Goal: Complete application form: Complete application form

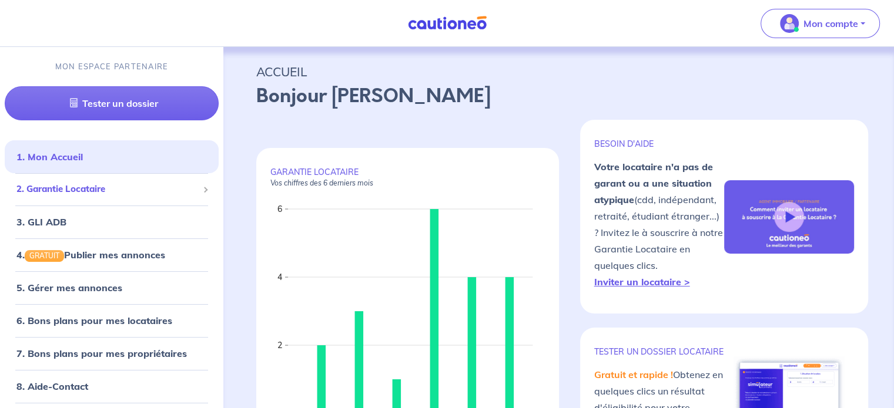
click at [170, 196] on div "2. Garantie Locataire" at bounding box center [112, 189] width 214 height 23
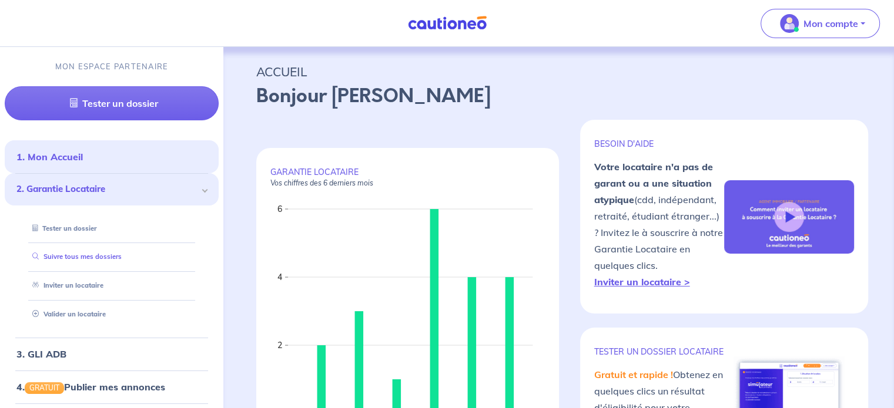
click at [122, 261] on link "Suivre tous mes dossiers" at bounding box center [75, 257] width 94 height 8
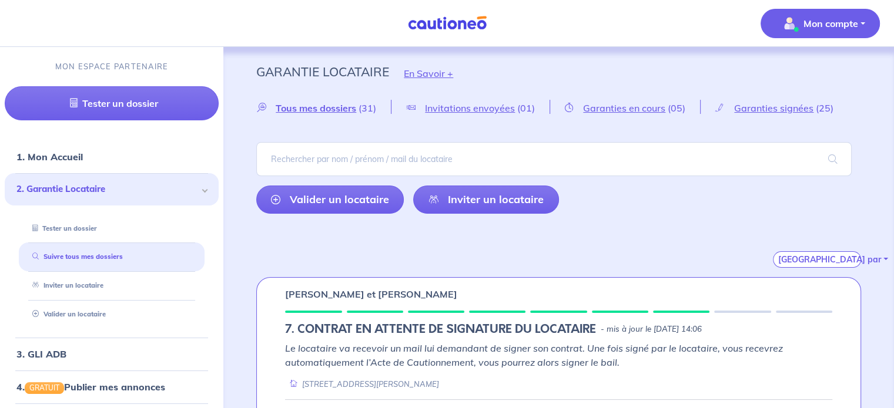
click at [570, 6] on div "Mon compte" at bounding box center [825, 23] width 138 height 48
click at [570, 24] on p "Mon compte" at bounding box center [830, 23] width 55 height 14
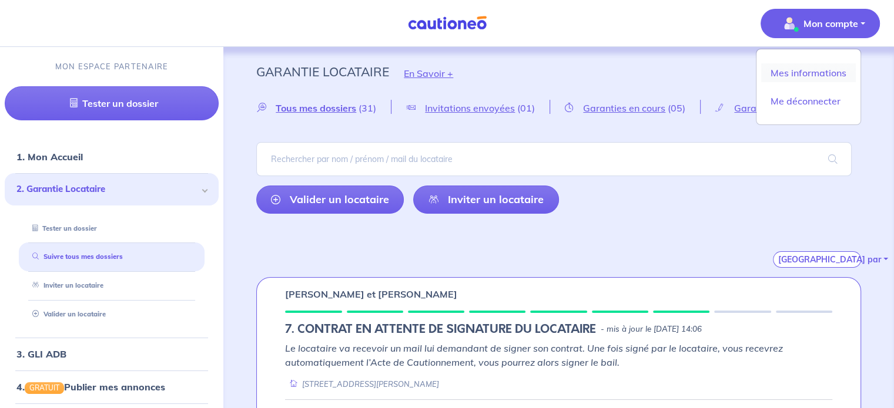
click at [570, 68] on link "Mes informations" at bounding box center [808, 72] width 95 height 19
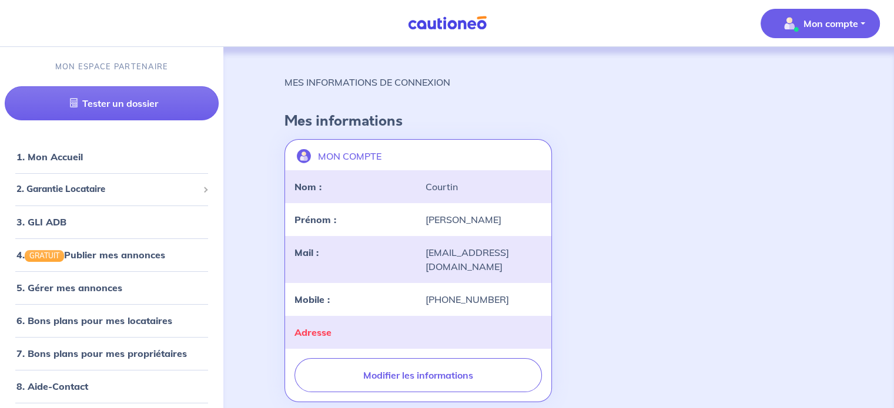
click at [570, 17] on p "Mon compte" at bounding box center [830, 23] width 55 height 14
click at [570, 69] on link "Mes informations" at bounding box center [808, 72] width 95 height 19
click at [110, 197] on div "2. Garantie Locataire" at bounding box center [112, 189] width 214 height 23
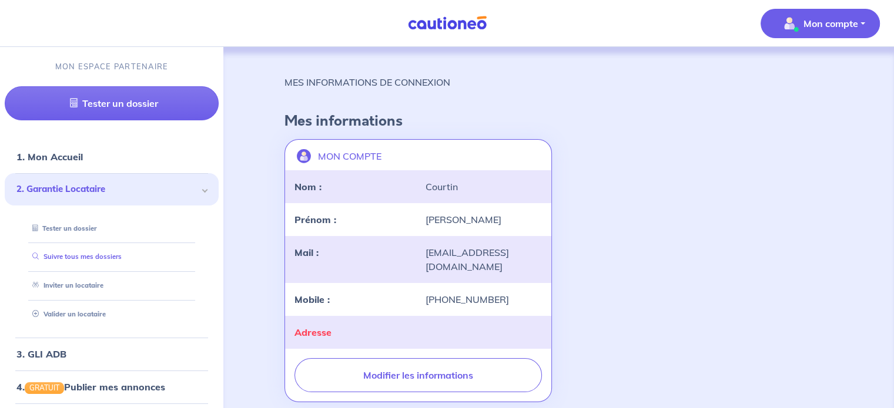
click at [98, 255] on link "Suivre tous mes dossiers" at bounding box center [75, 257] width 94 height 8
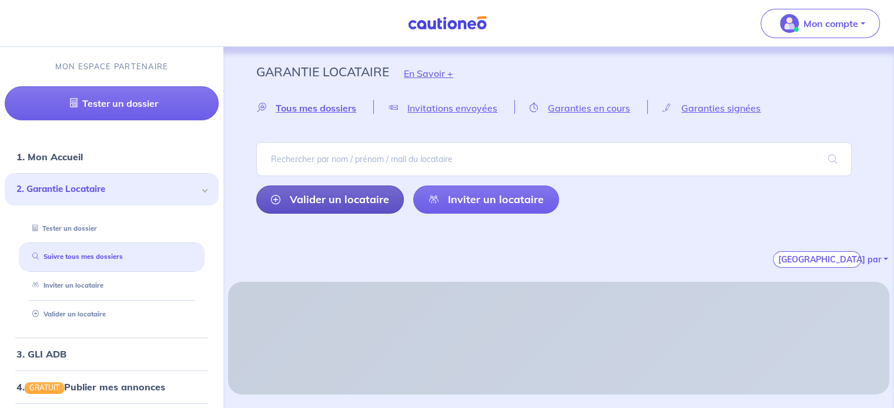
click at [302, 192] on link "Valider un locataire" at bounding box center [330, 200] width 148 height 28
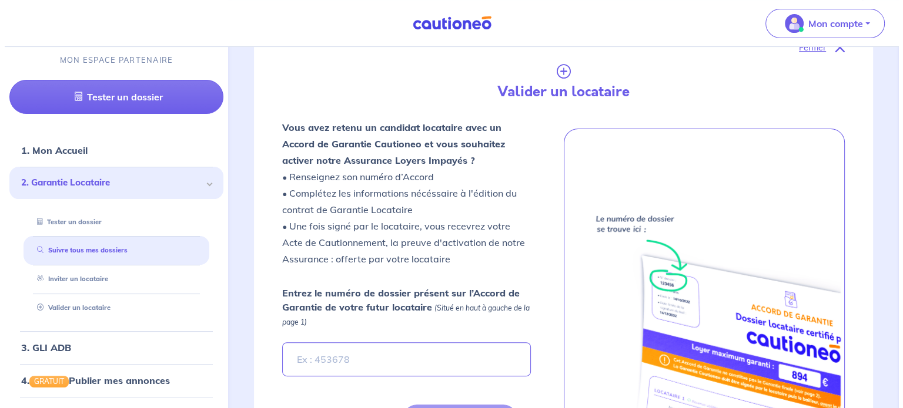
scroll to position [276, 0]
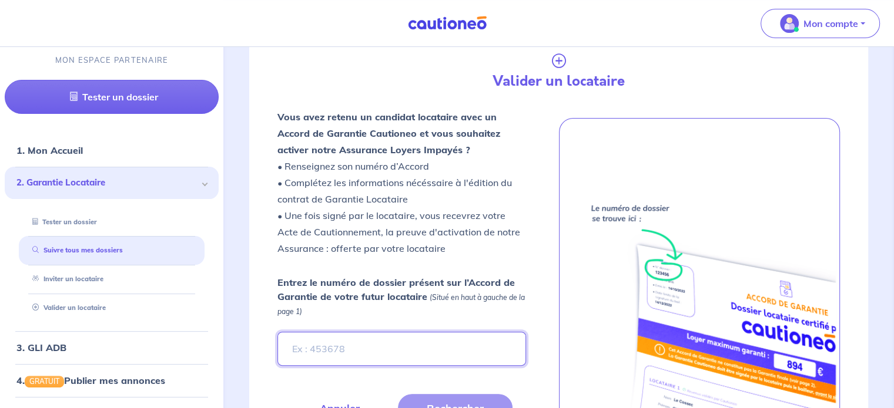
click at [396, 348] on input "Entrez le numéro de dossier présent sur l’Accord de Garantie de votre futur loc…" at bounding box center [401, 349] width 248 height 34
paste input "hEXod8"
type input "hEXod8"
click at [434, 402] on button "Rechercher" at bounding box center [455, 408] width 115 height 28
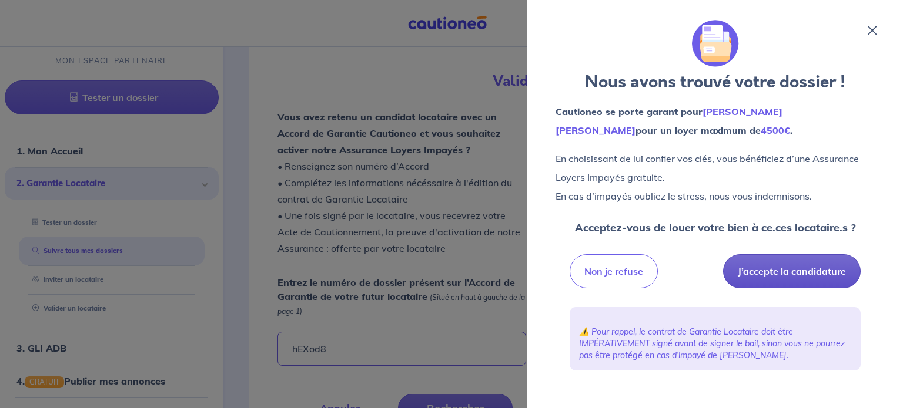
click at [570, 279] on button "J’accepte la candidature" at bounding box center [792, 272] width 138 height 34
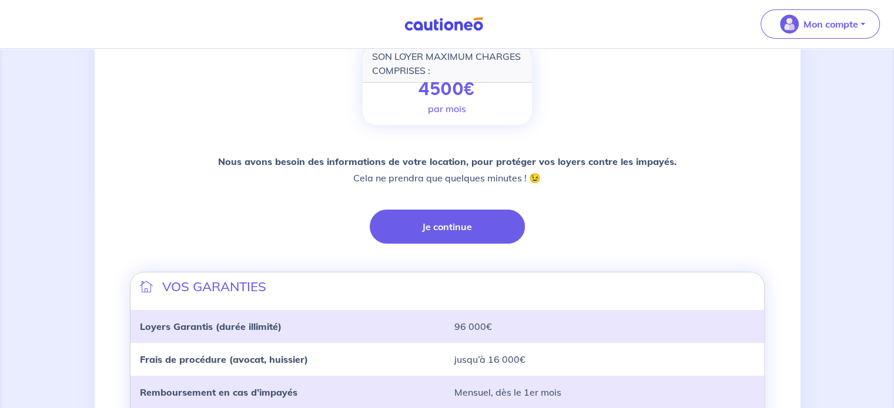
scroll to position [259, 0]
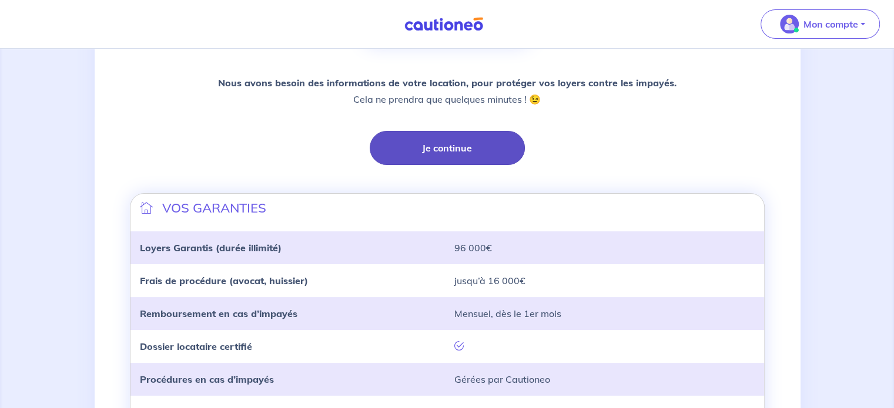
click at [467, 133] on button "Je continue" at bounding box center [447, 148] width 155 height 34
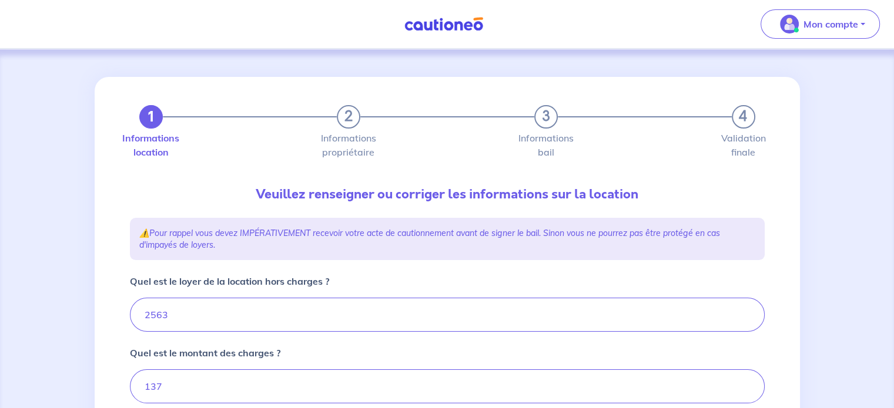
type input "2700"
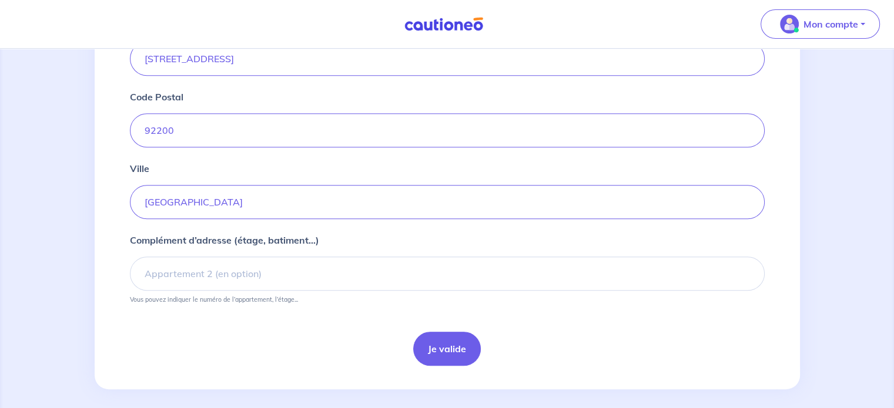
scroll to position [491, 0]
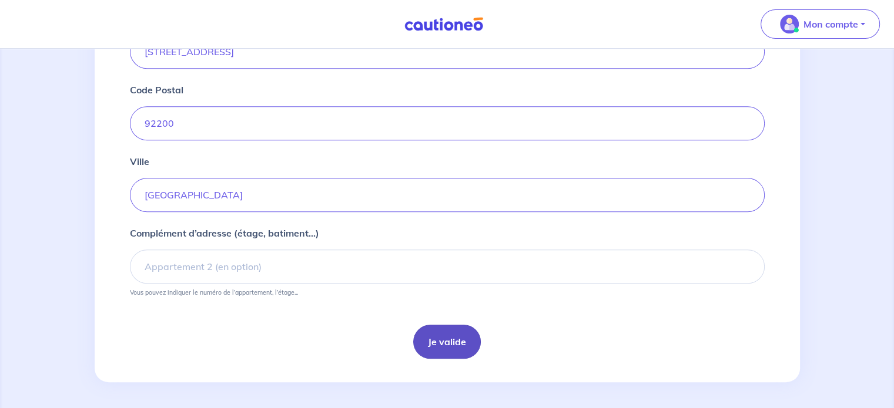
click at [450, 338] on button "Je valide" at bounding box center [447, 342] width 68 height 34
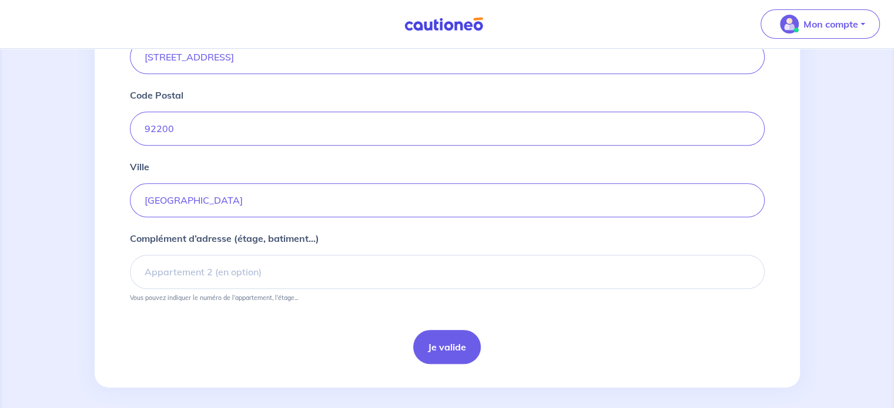
scroll to position [491, 0]
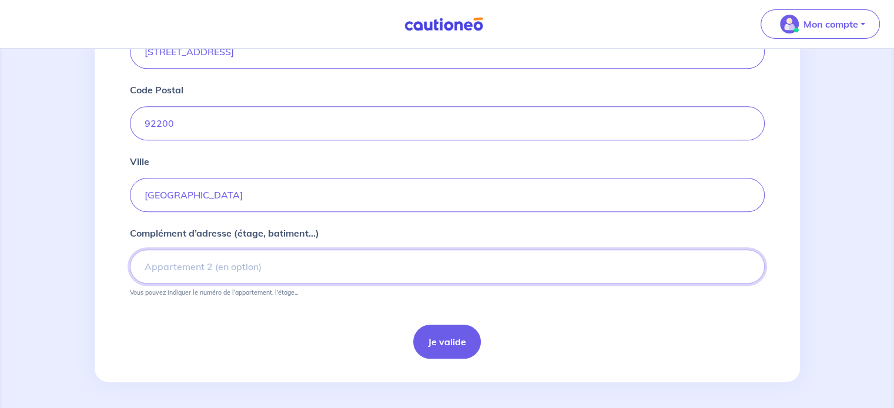
paste input "Neuilly-sur-Seine (5ème - porte droite - 1er escalier gauche dans le hall)"
click at [414, 268] on input "Complément d’adresse (étage, batiment...)" at bounding box center [447, 267] width 635 height 34
drag, startPoint x: 223, startPoint y: 263, endPoint x: 70, endPoint y: 255, distance: 153.6
type input "5ème - porte droite - 1er escalier gauche dans le hall"
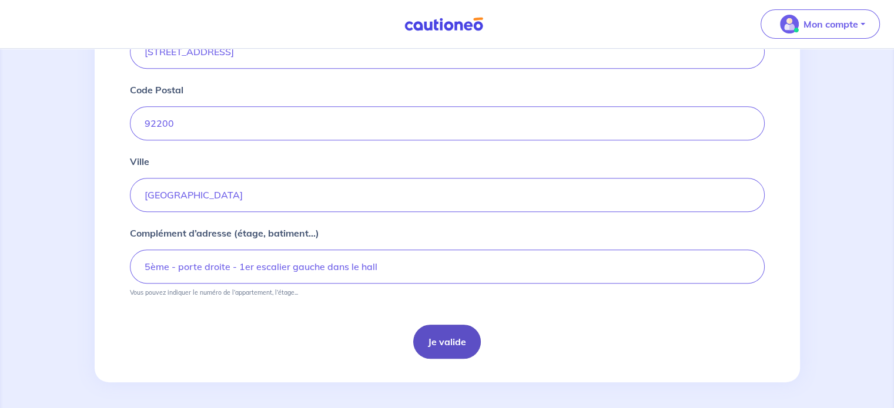
click at [449, 350] on button "Je valide" at bounding box center [447, 342] width 68 height 34
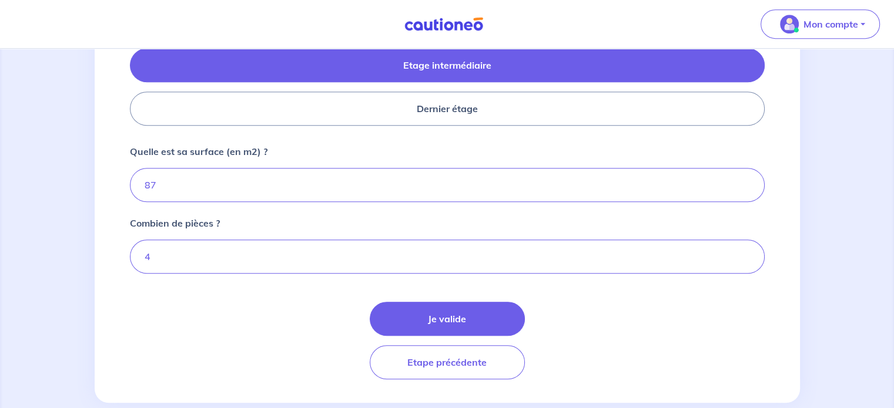
scroll to position [594, 0]
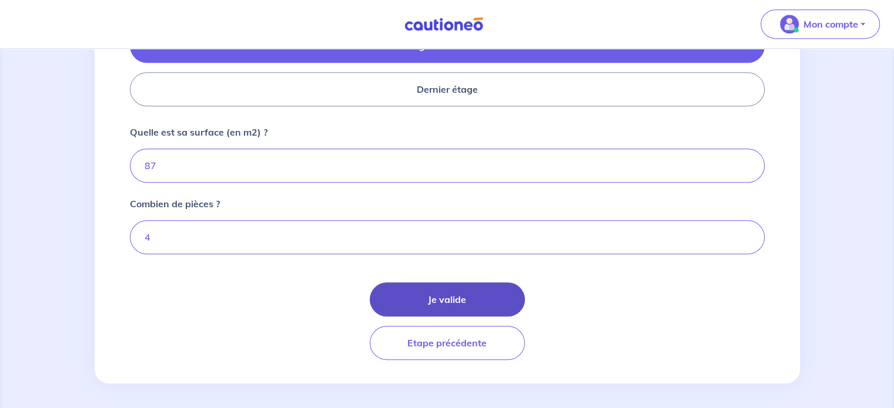
click at [475, 300] on button "Je valide" at bounding box center [447, 300] width 155 height 34
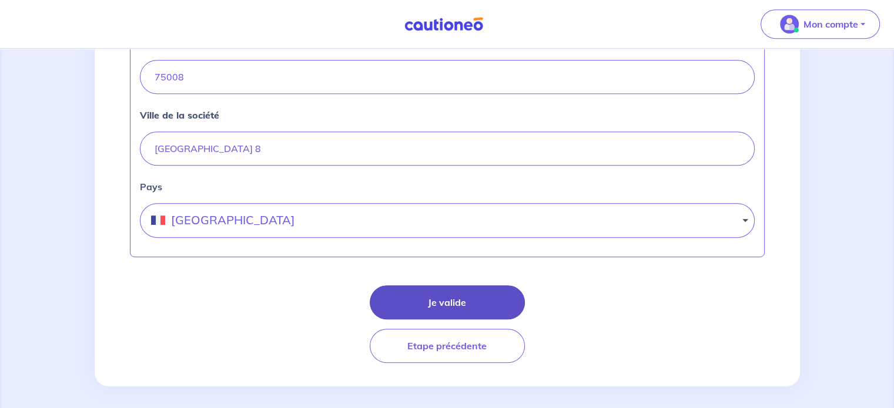
scroll to position [585, 0]
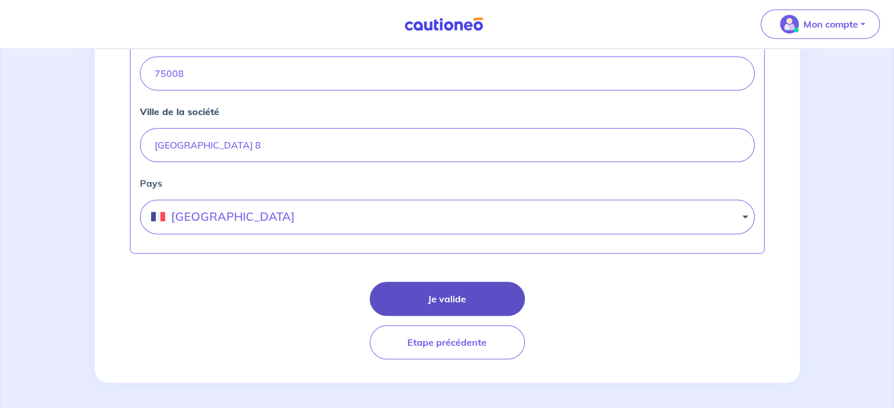
click at [473, 299] on button "Je valide" at bounding box center [447, 299] width 155 height 34
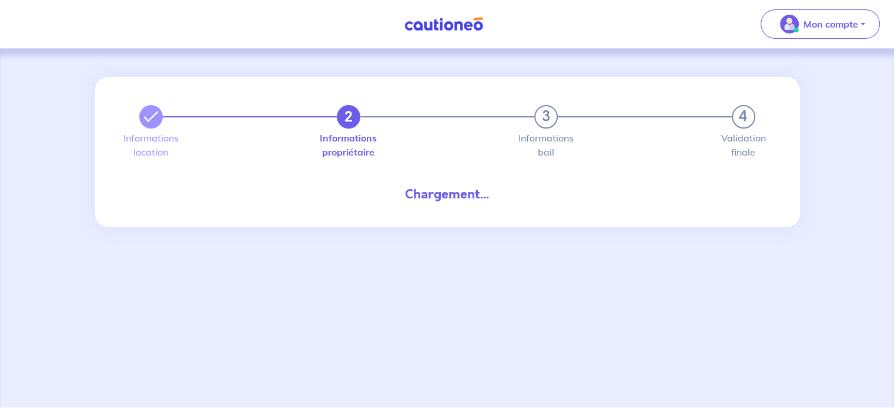
select select "FR"
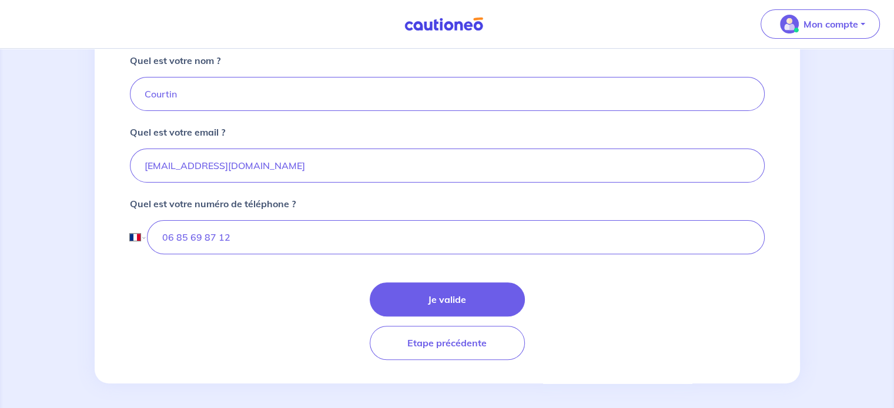
scroll to position [331, 0]
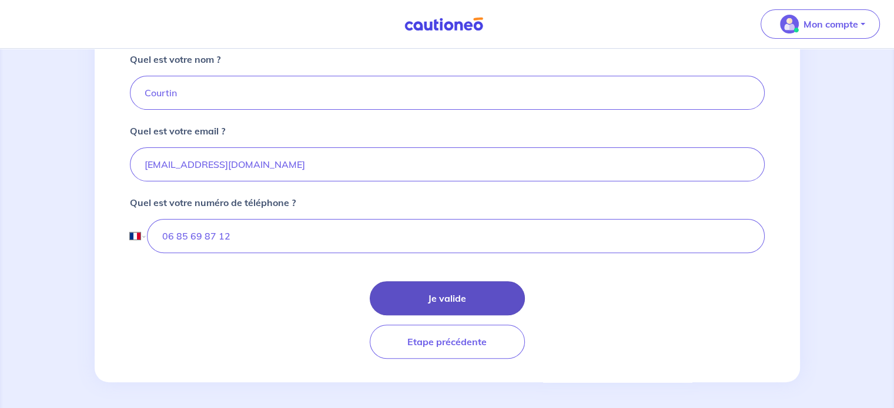
click at [457, 299] on button "Je valide" at bounding box center [447, 299] width 155 height 34
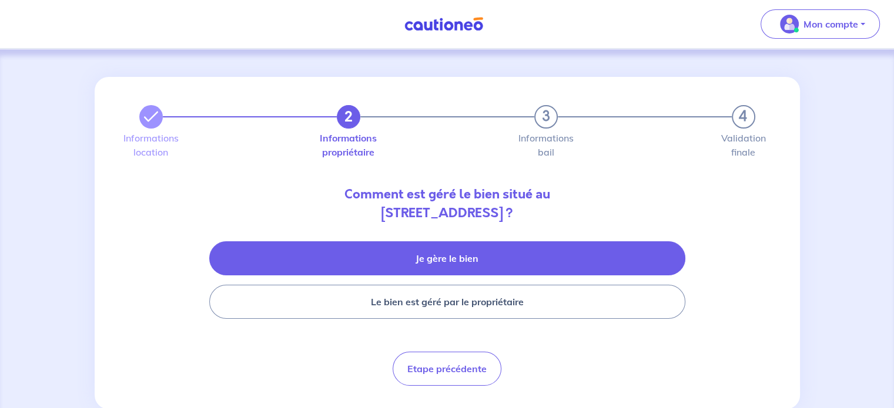
click at [504, 256] on button "Je gère le bien" at bounding box center [447, 259] width 476 height 34
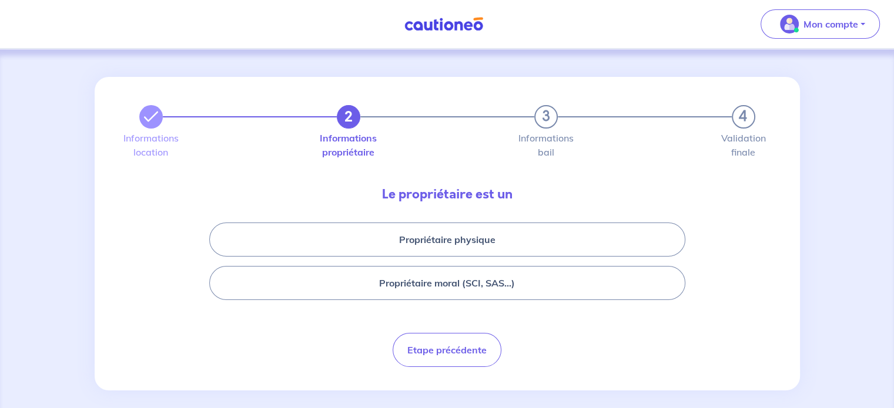
click at [504, 256] on button "Propriétaire physique" at bounding box center [447, 240] width 476 height 34
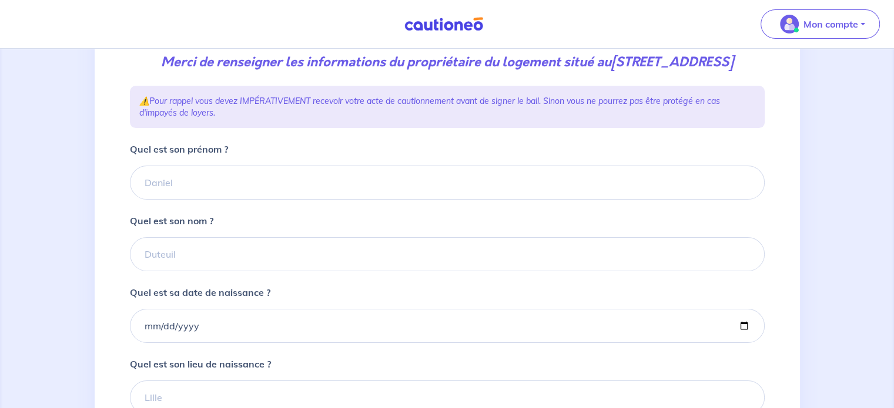
scroll to position [193, 0]
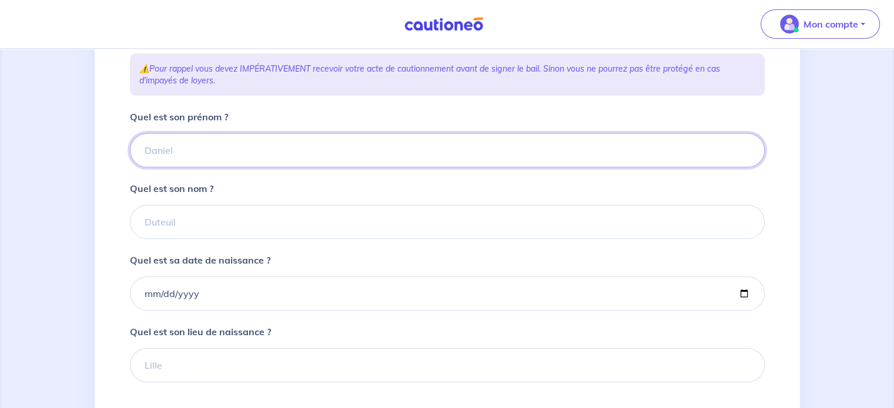
paste input "Teresa CURRISTINE"
click at [267, 166] on input "Teresa CURRISTINE" at bounding box center [447, 150] width 635 height 34
drag, startPoint x: 240, startPoint y: 174, endPoint x: 176, endPoint y: 170, distance: 64.8
click at [176, 168] on input "Teresa CURRISTINE" at bounding box center [447, 150] width 635 height 34
type input "Teresa"
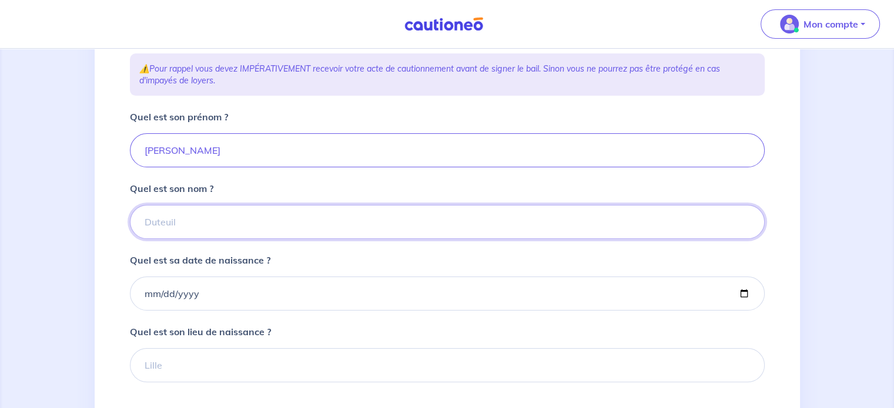
paste input "CURRISTINE"
click at [172, 231] on input "CURRISTINE" at bounding box center [447, 222] width 635 height 34
type input "CURRISTINE"
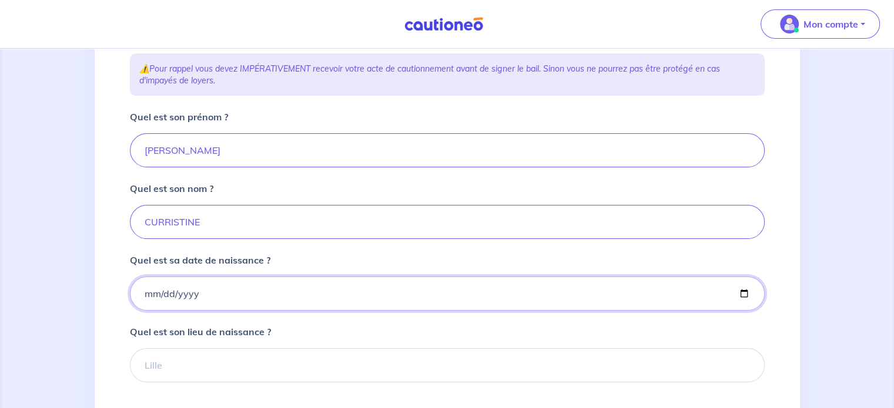
click at [147, 311] on input "Quel est sa date de naissance ?" at bounding box center [447, 294] width 635 height 34
type input "1999-01-01"
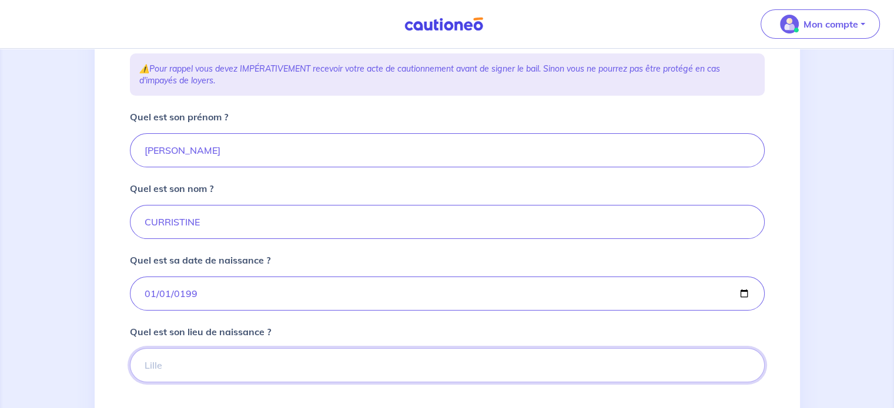
click at [159, 379] on input "Quel est son lieu de naissance ?" at bounding box center [447, 366] width 635 height 34
type input "NC"
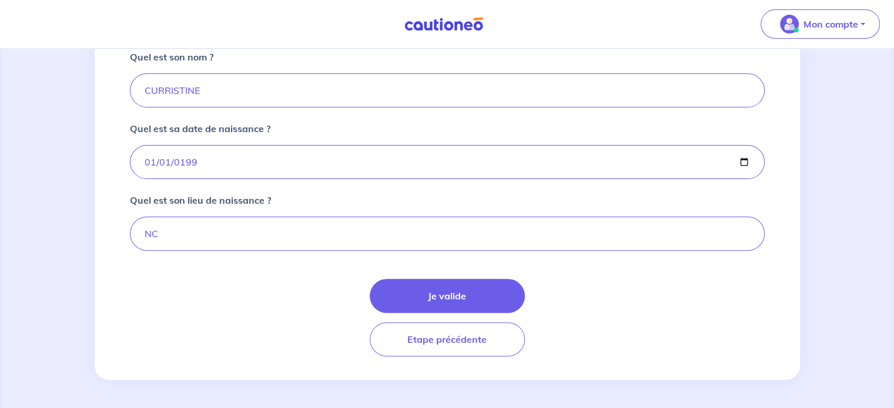
click at [454, 314] on div "Je valide Etape précédente" at bounding box center [447, 318] width 635 height 78
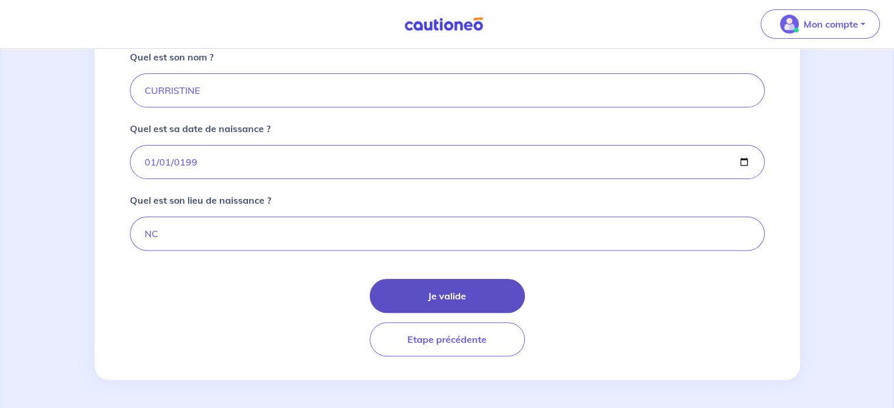
click at [457, 310] on button "Je valide" at bounding box center [447, 296] width 155 height 34
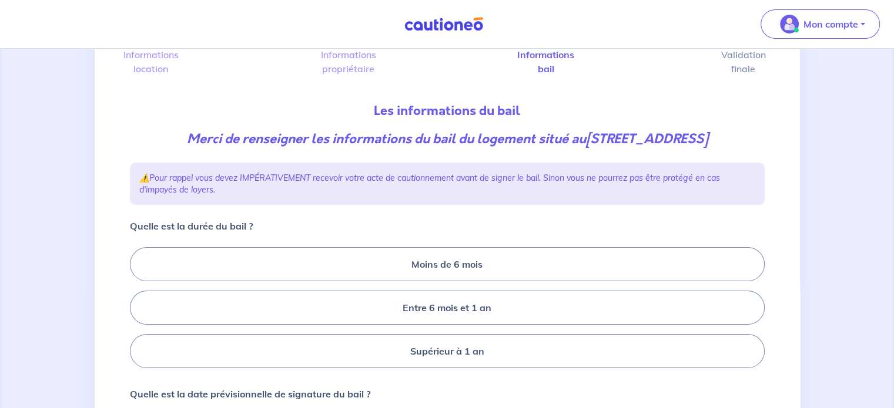
scroll to position [115, 0]
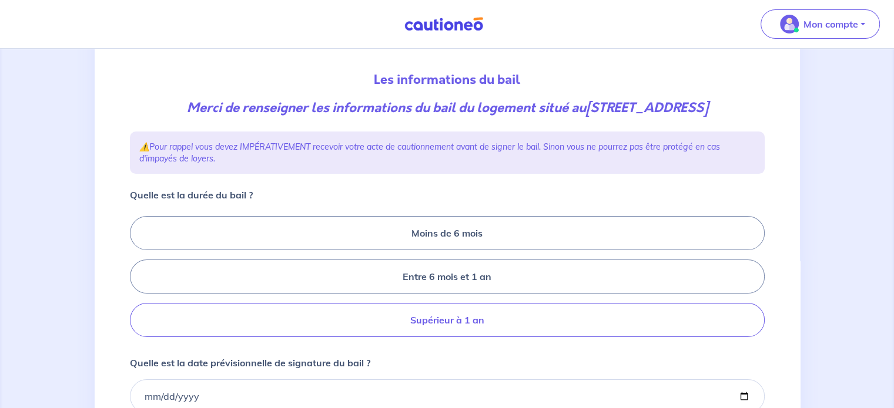
click at [454, 335] on label "Supérieur à 1 an" at bounding box center [447, 320] width 635 height 34
click at [138, 281] on input "Supérieur à 1 an" at bounding box center [134, 277] width 8 height 8
radio input "true"
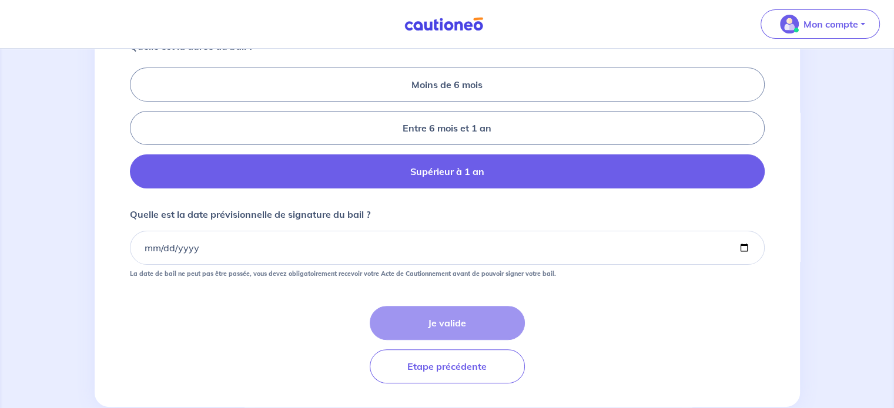
scroll to position [263, 0]
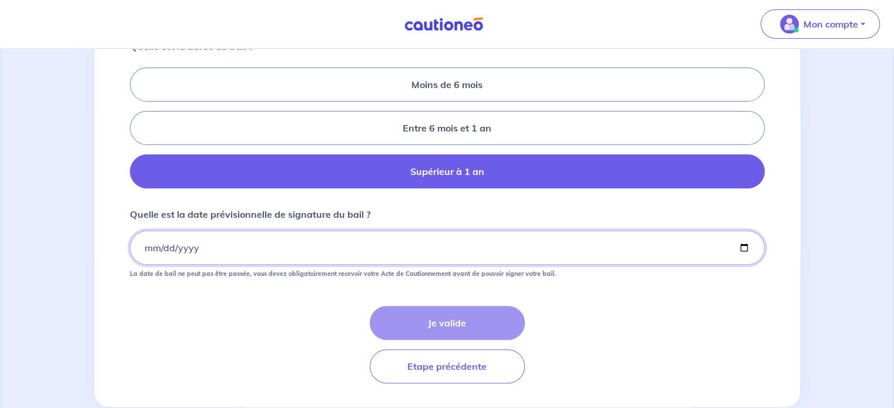
click at [145, 265] on input "Quelle est la date prévisionnelle de signature du bail ?" at bounding box center [447, 248] width 635 height 34
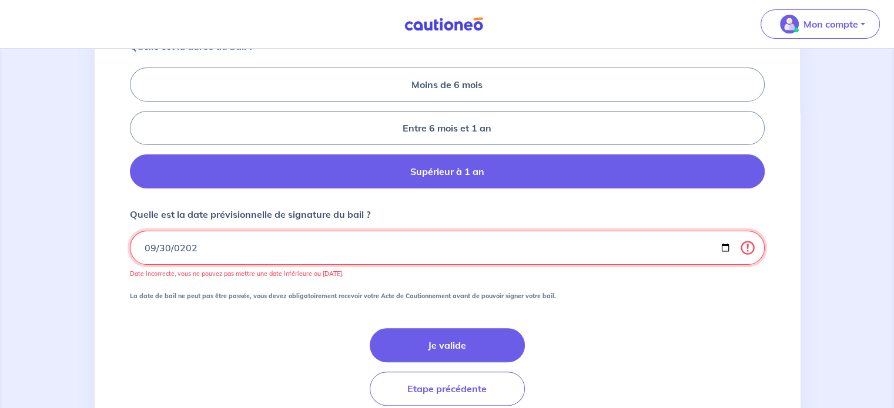
type input "2025-09-30"
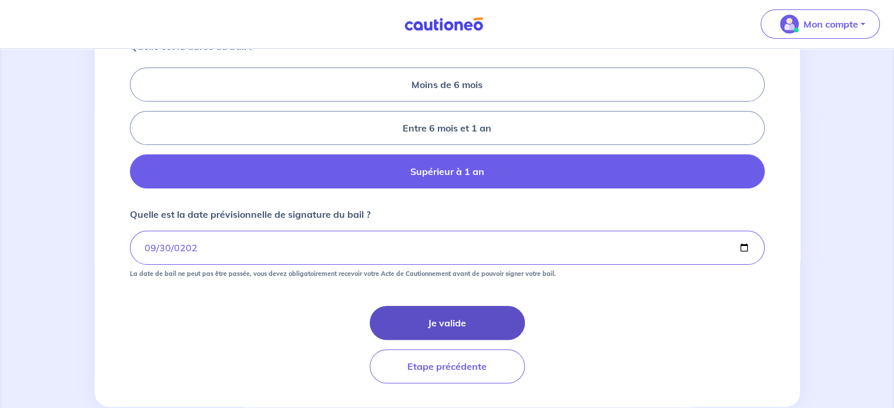
click at [487, 334] on button "Je valide" at bounding box center [447, 323] width 155 height 34
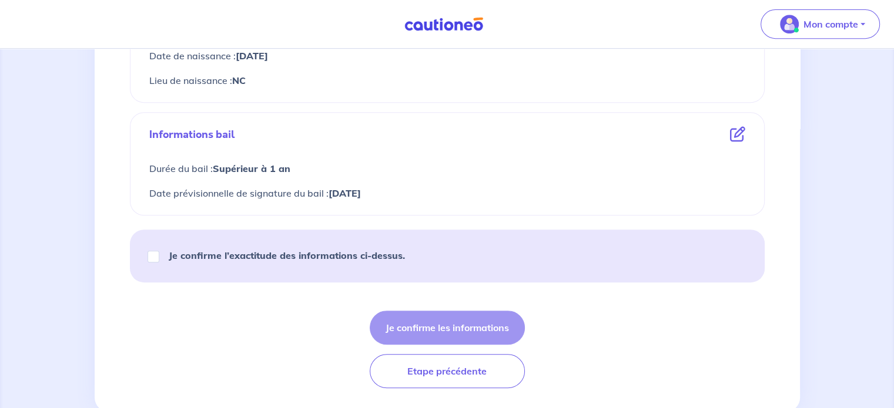
scroll to position [575, 0]
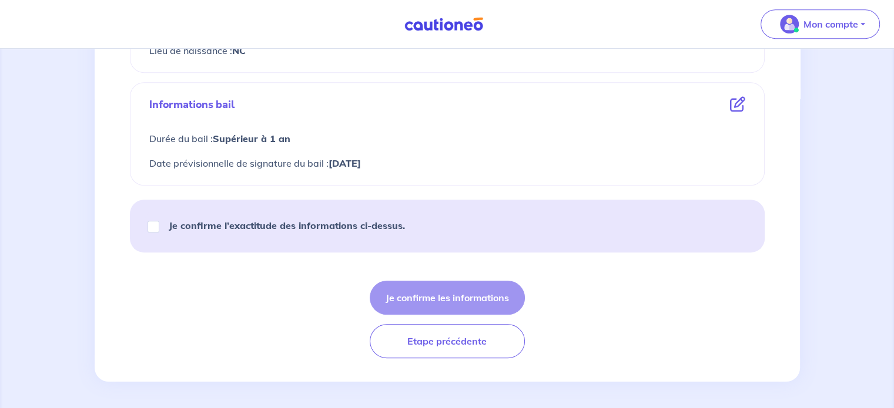
click at [337, 220] on strong "Je confirme l’exactitude des informations ci-dessus." at bounding box center [287, 226] width 236 height 12
click at [159, 221] on input "Je confirme l’exactitude des informations ci-dessus." at bounding box center [154, 227] width 12 height 12
checkbox input "true"
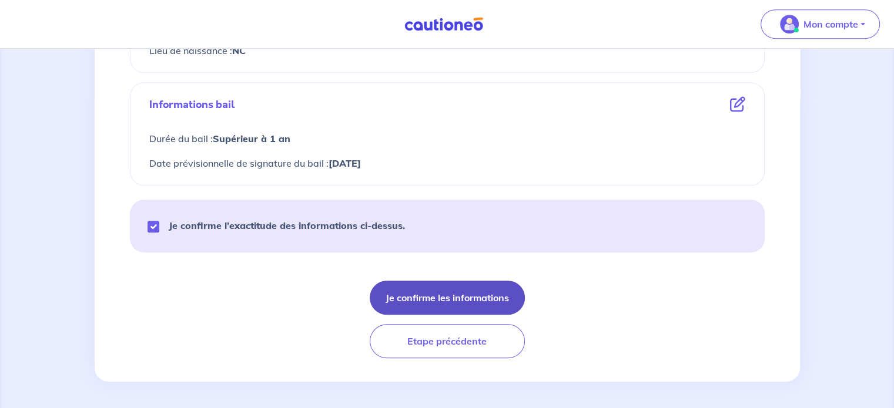
click at [406, 296] on button "Je confirme les informations" at bounding box center [447, 298] width 155 height 34
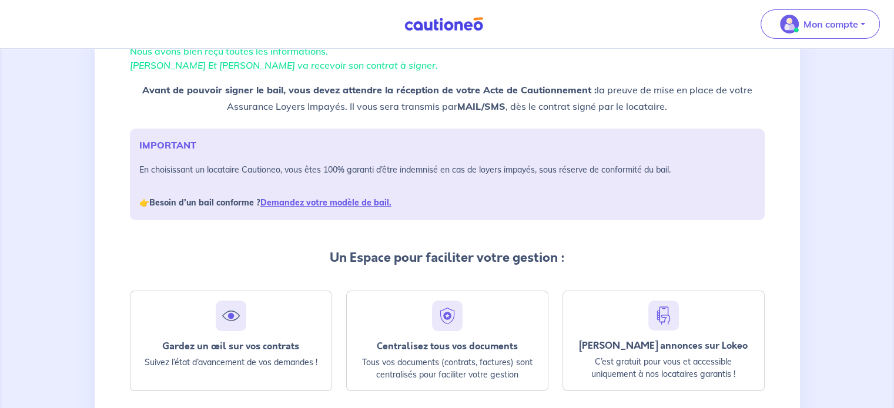
scroll to position [106, 0]
